Goal: Transaction & Acquisition: Purchase product/service

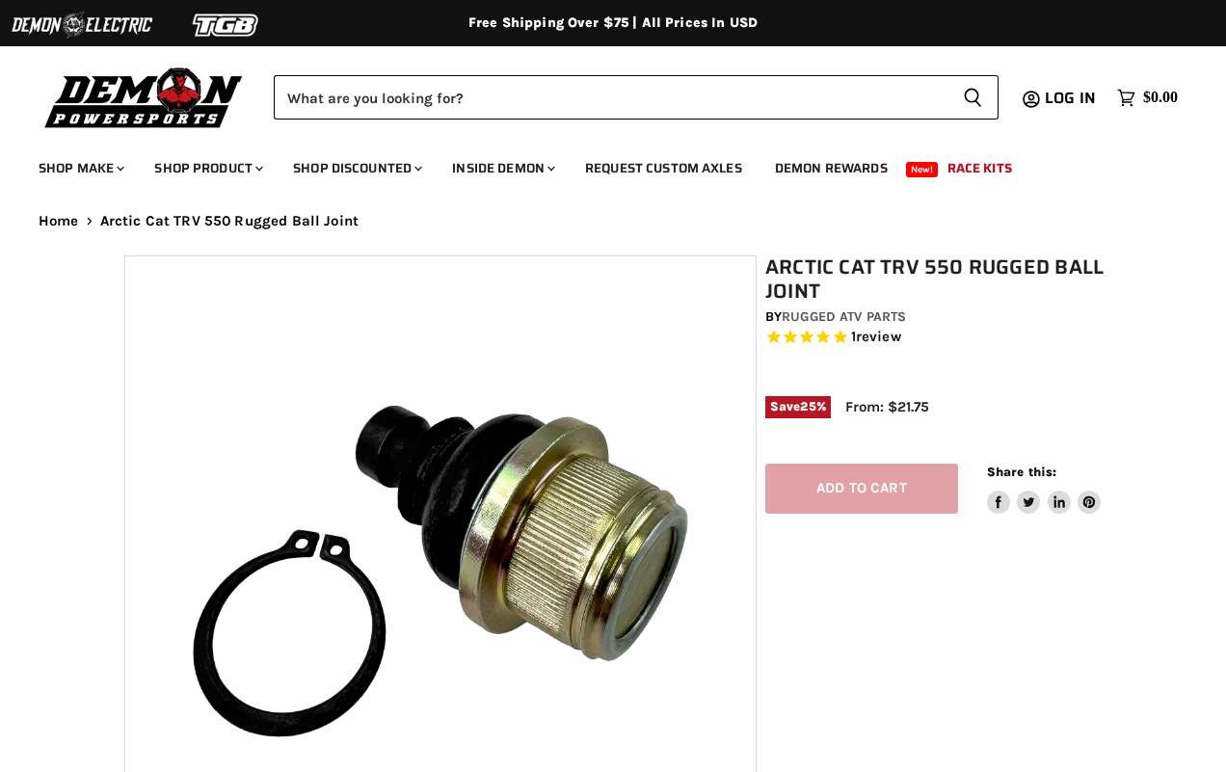
select select "******"
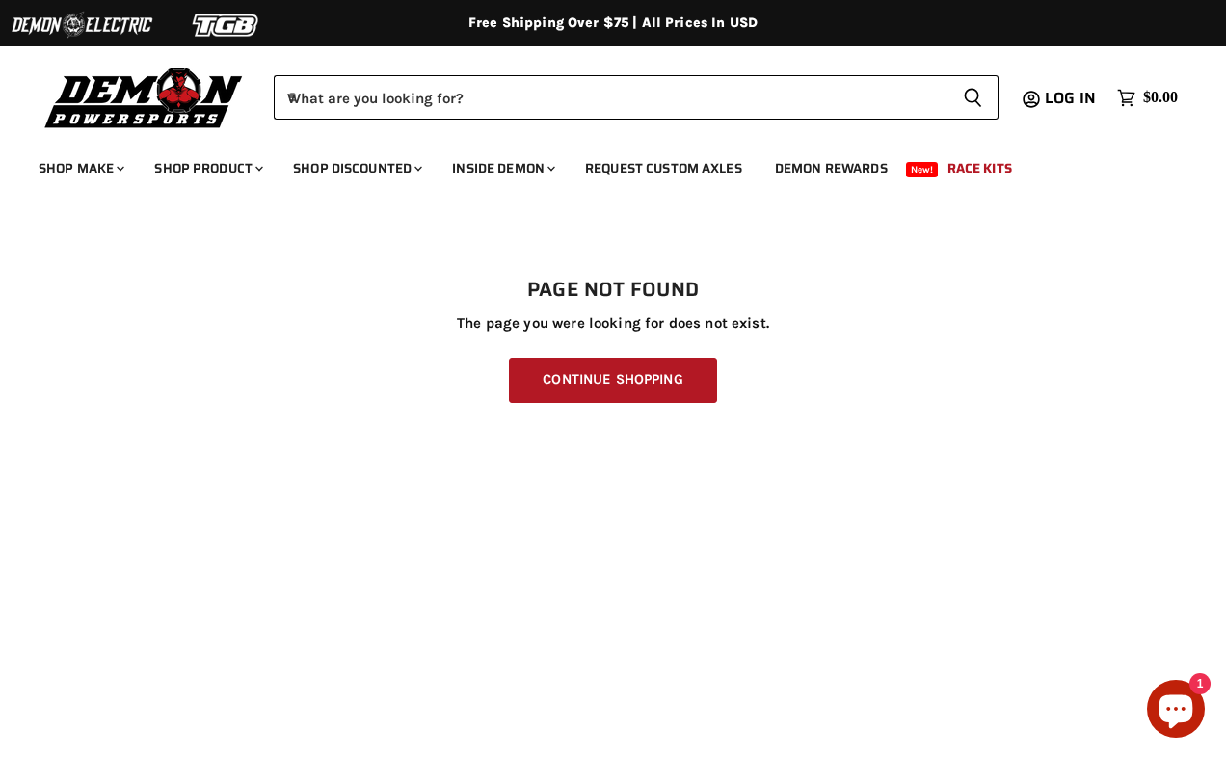
scroll to position [458, 0]
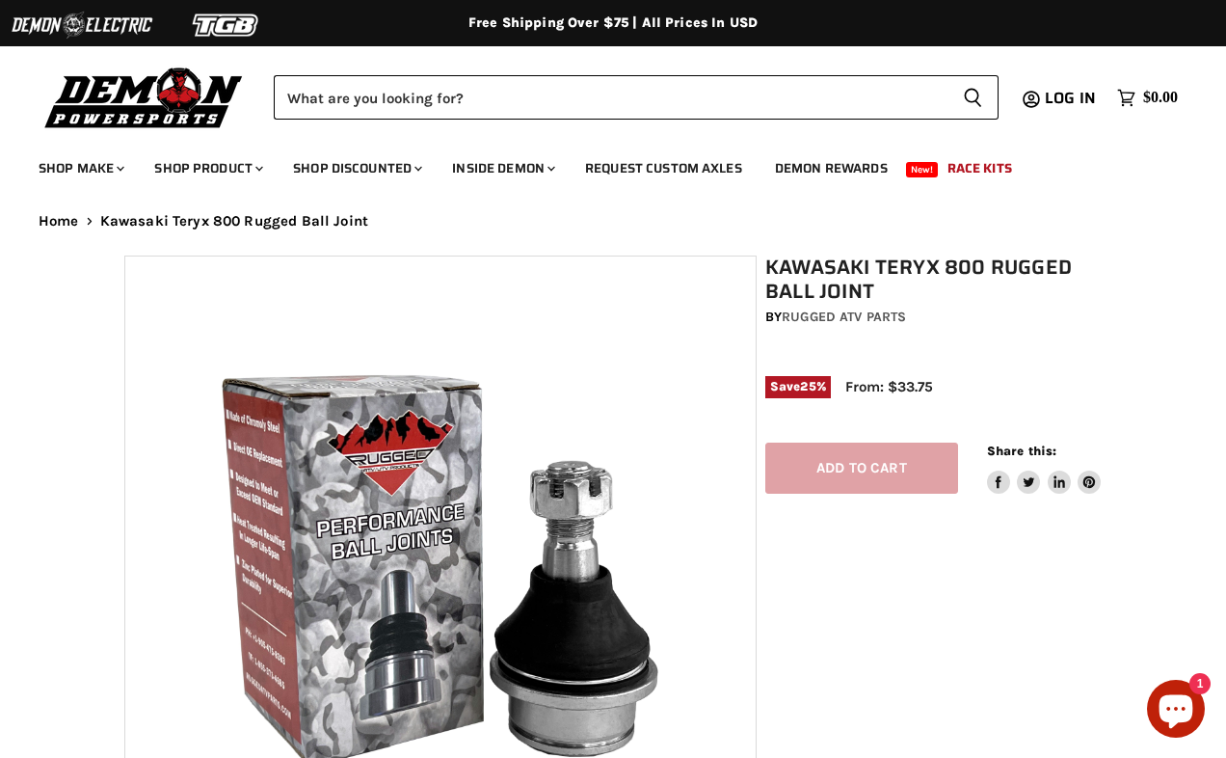
select select "******"
